Goal: Task Accomplishment & Management: Manage account settings

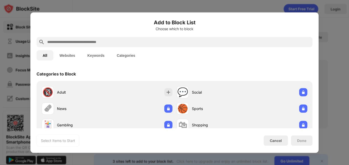
click at [151, 38] on div at bounding box center [175, 42] width 276 height 10
click at [150, 42] on input "text" at bounding box center [179, 42] width 264 height 6
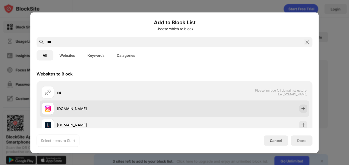
type input "***"
click at [131, 110] on div "[DOMAIN_NAME]" at bounding box center [116, 108] width 118 height 5
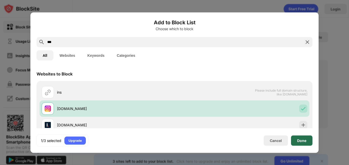
click at [298, 142] on div "Done" at bounding box center [301, 140] width 9 height 4
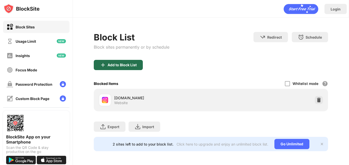
click at [102, 65] on img at bounding box center [103, 65] width 6 height 6
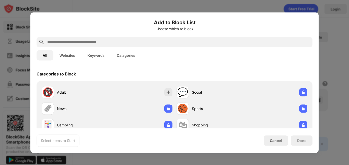
click at [105, 45] on div at bounding box center [175, 42] width 276 height 10
click at [105, 43] on input "text" at bounding box center [179, 42] width 264 height 6
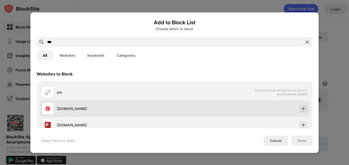
type input "***"
click at [133, 111] on div "[DOMAIN_NAME]" at bounding box center [116, 108] width 118 height 5
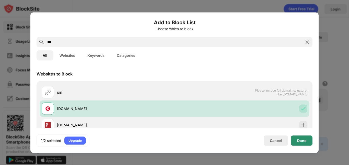
click at [304, 140] on div "Done" at bounding box center [301, 140] width 9 height 4
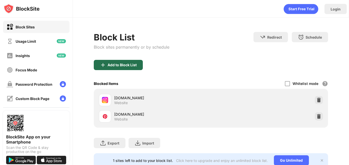
click at [132, 60] on div "Add to Block List" at bounding box center [118, 65] width 49 height 10
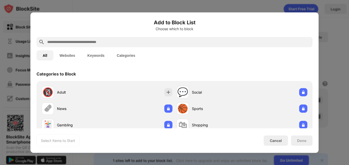
click at [118, 39] on input "text" at bounding box center [179, 42] width 264 height 6
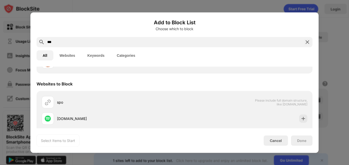
scroll to position [51, 0]
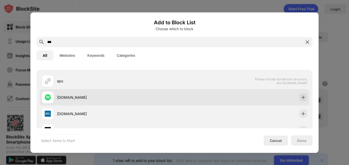
type input "***"
click at [141, 95] on div "[DOMAIN_NAME]" at bounding box center [116, 97] width 118 height 5
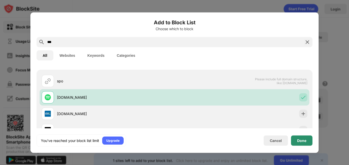
click at [303, 140] on div "Done" at bounding box center [301, 140] width 9 height 4
